Goal: Information Seeking & Learning: Learn about a topic

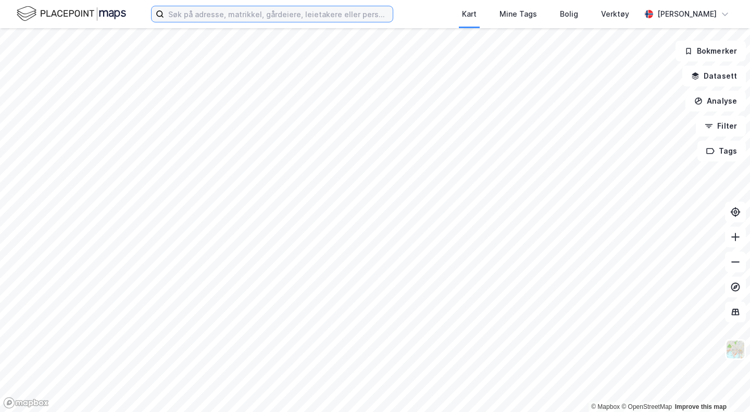
click at [373, 13] on input at bounding box center [278, 14] width 229 height 16
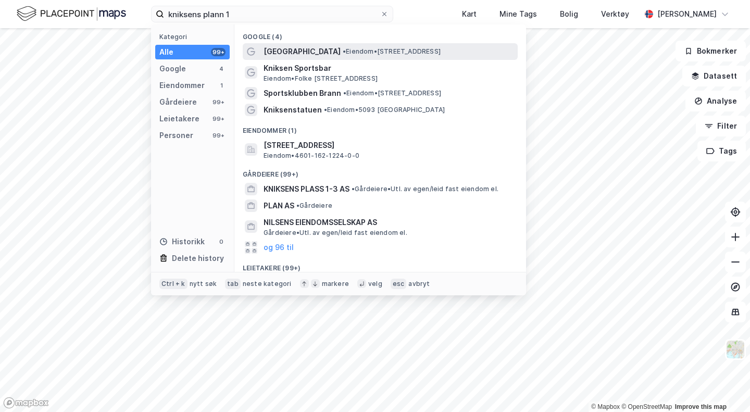
click at [301, 51] on span "[GEOGRAPHIC_DATA]" at bounding box center [301, 51] width 77 height 12
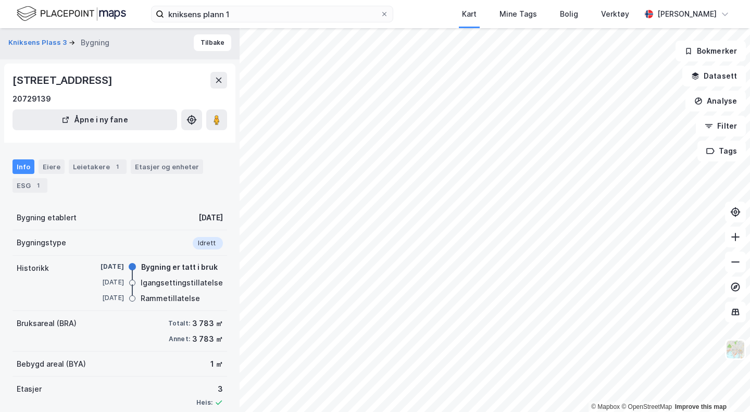
scroll to position [3, 0]
click at [33, 41] on button "Kniksens Plass 3" at bounding box center [38, 42] width 60 height 10
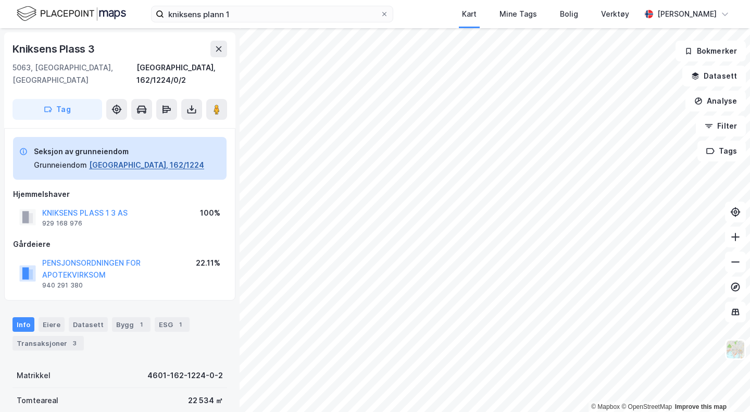
scroll to position [3, 0]
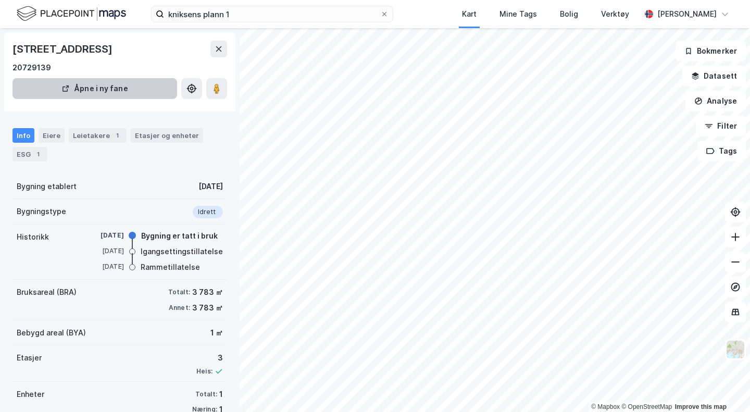
scroll to position [3, 0]
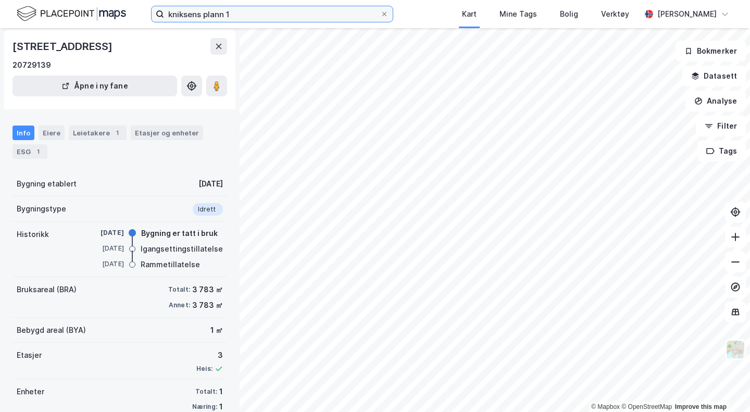
click at [223, 12] on input "kniksens plann 1" at bounding box center [272, 14] width 216 height 16
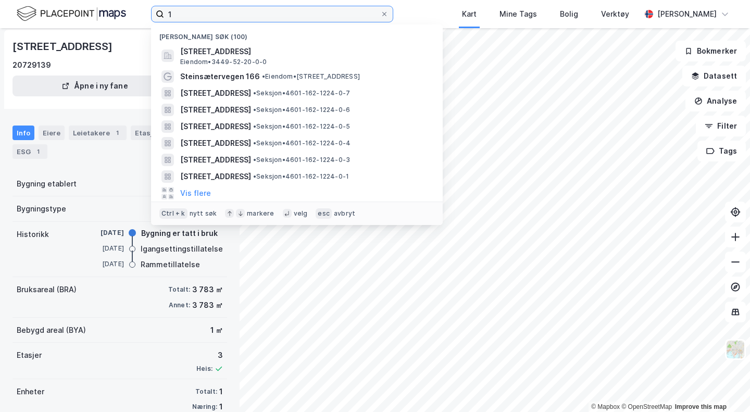
type input "1"
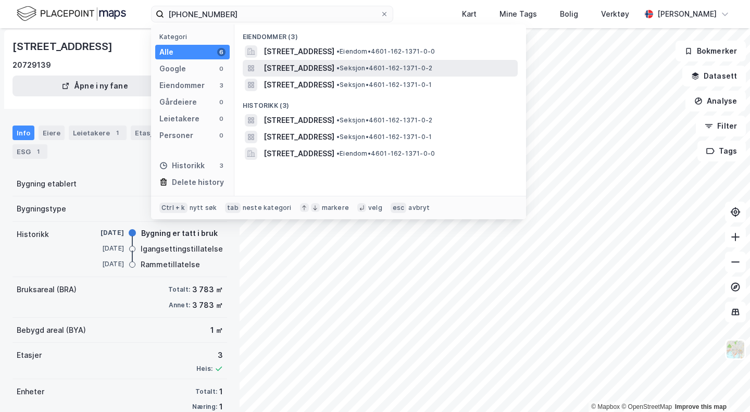
click at [289, 67] on span "[STREET_ADDRESS]" at bounding box center [298, 68] width 71 height 12
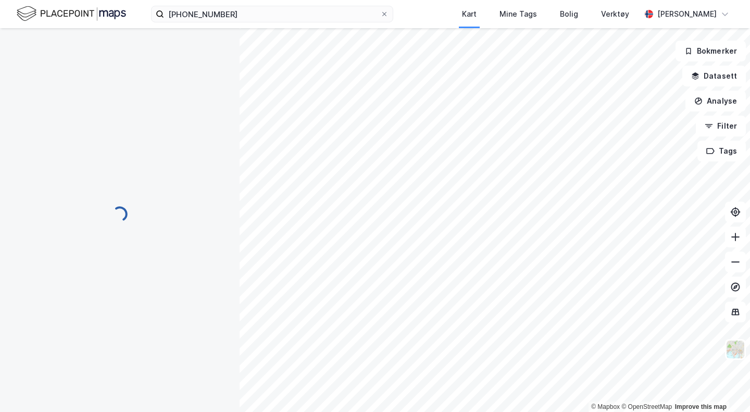
scroll to position [3, 0]
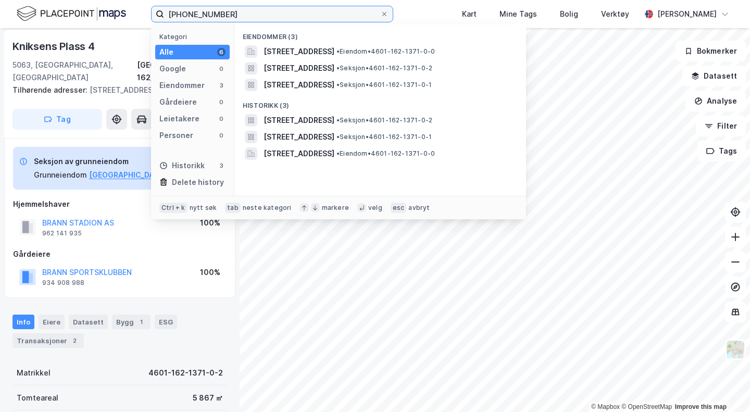
click at [252, 13] on input "[PHONE_NUMBER]" at bounding box center [272, 14] width 216 height 16
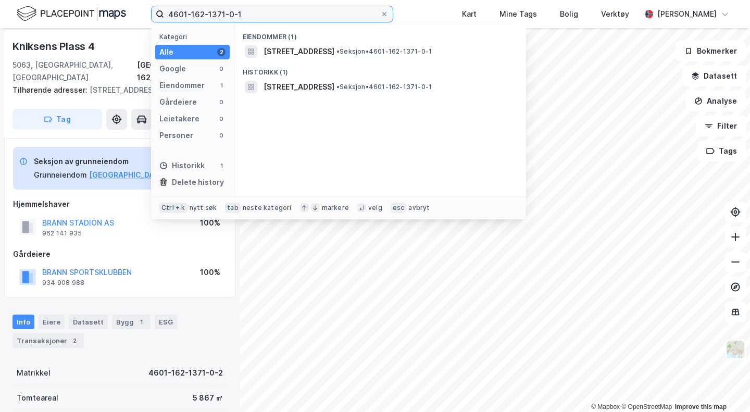
type input "4601-162-1371-0-1"
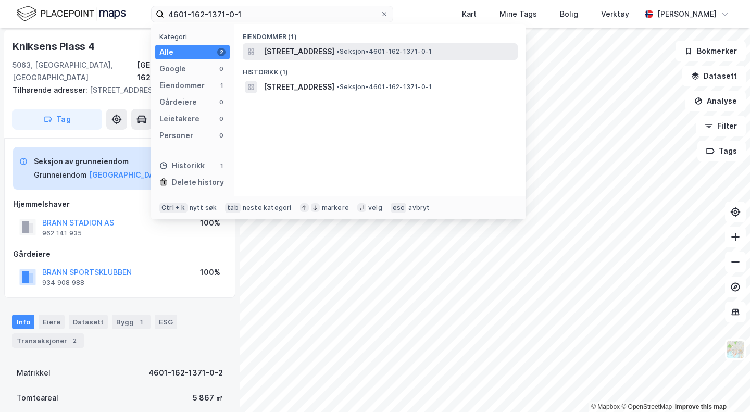
click at [313, 53] on span "[STREET_ADDRESS]" at bounding box center [298, 51] width 71 height 12
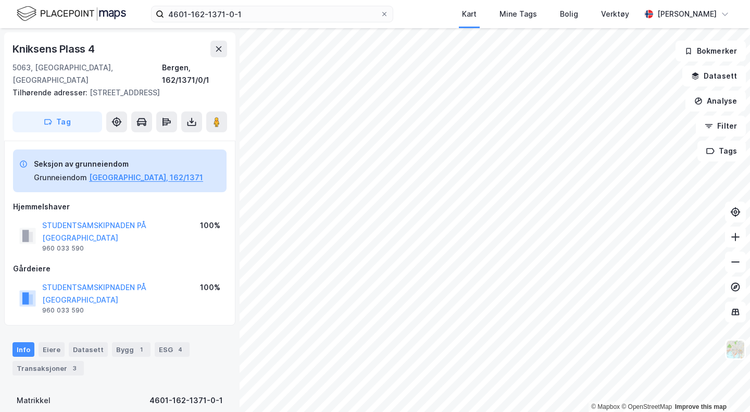
scroll to position [3, 0]
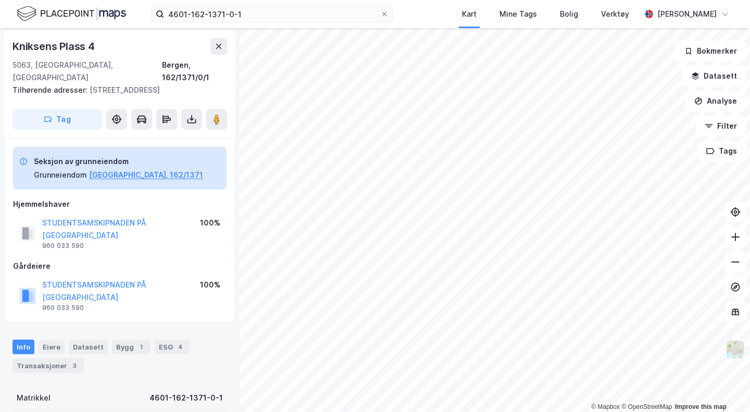
click at [733, 348] on img at bounding box center [735, 349] width 20 height 20
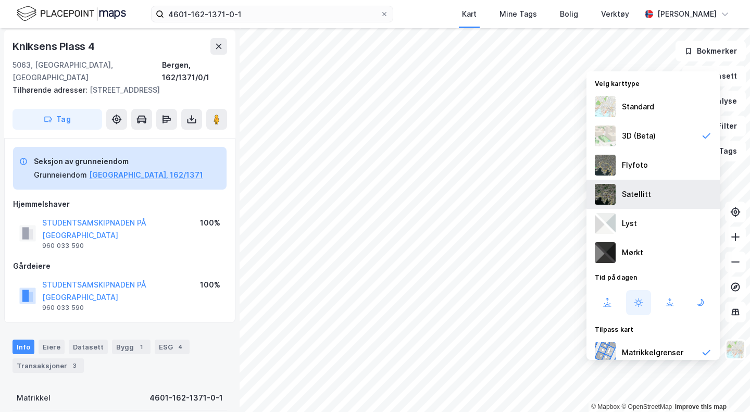
click at [627, 194] on div "Satellitt" at bounding box center [636, 194] width 29 height 12
